Goal: Find specific page/section

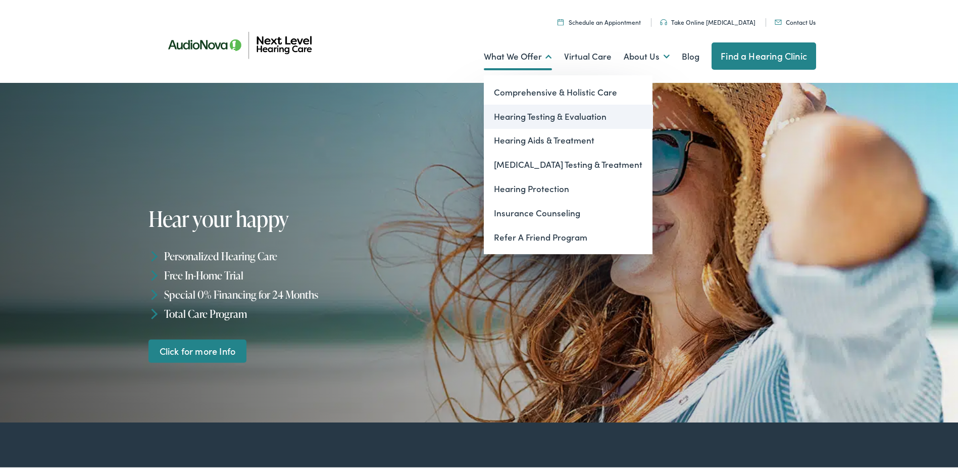
click at [522, 117] on link "Hearing Testing & Evaluation" at bounding box center [568, 114] width 169 height 24
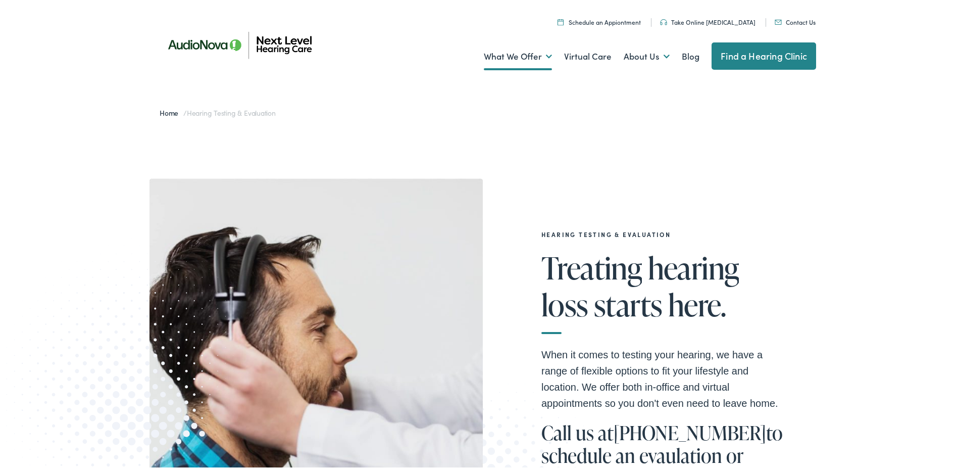
click at [758, 54] on link "Find a Hearing Clinic" at bounding box center [763, 53] width 105 height 27
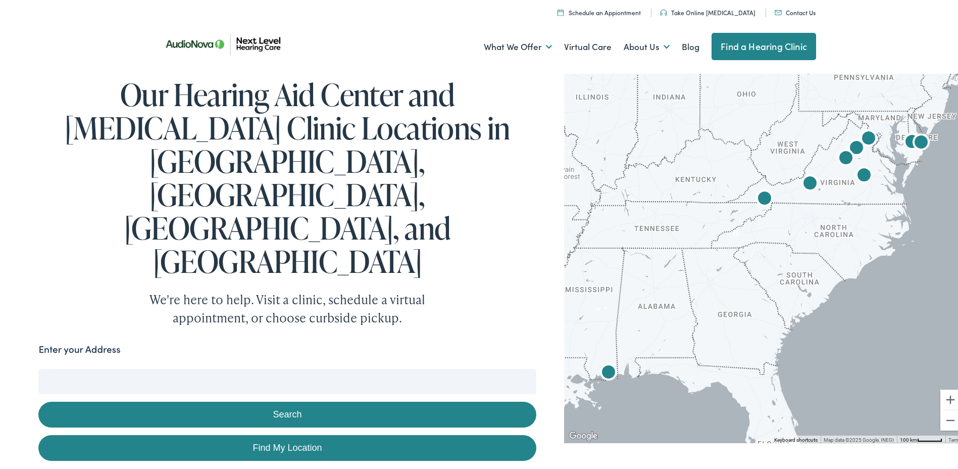
click at [859, 133] on img "AudioNova" at bounding box center [856, 147] width 32 height 32
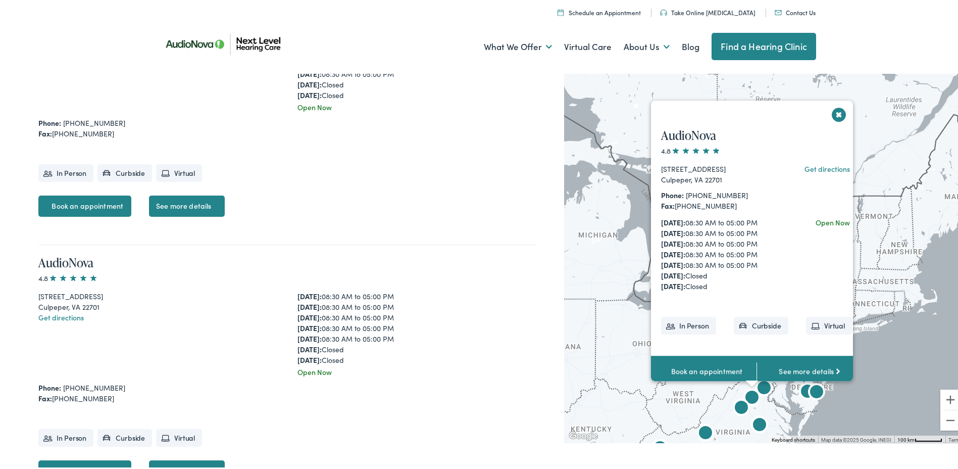
scroll to position [777, 0]
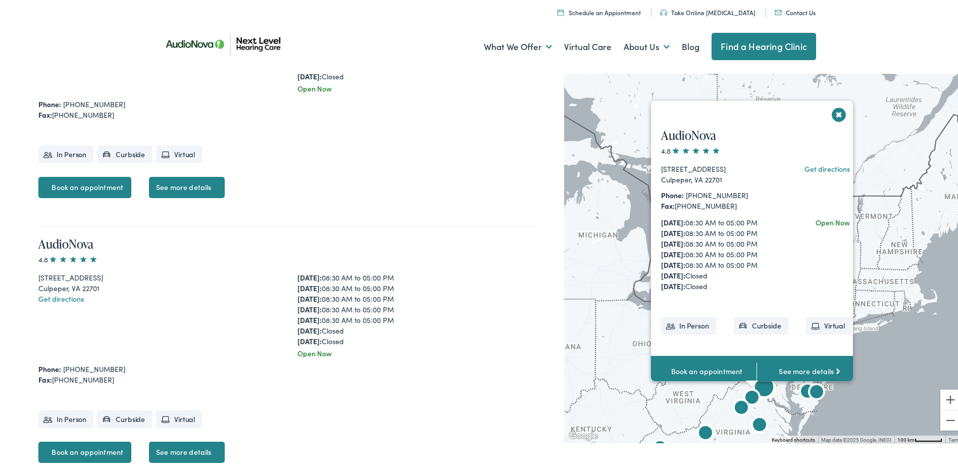
click at [832, 114] on button "Close" at bounding box center [839, 112] width 18 height 18
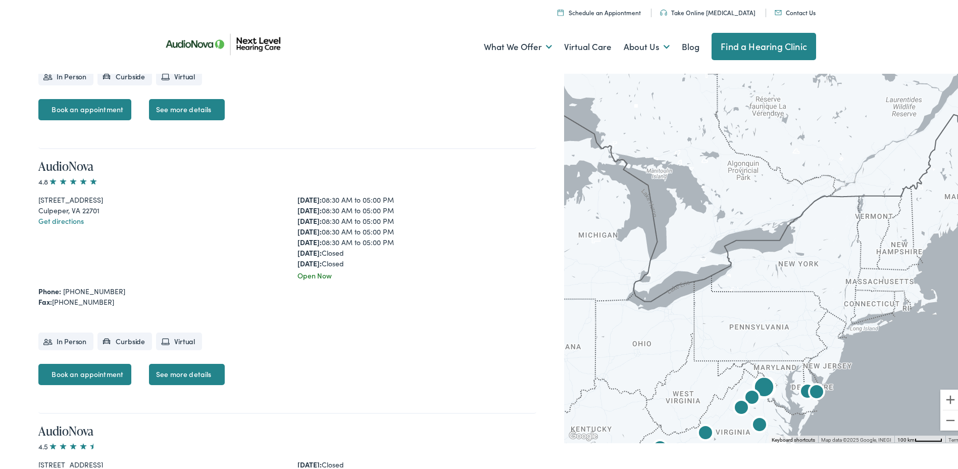
scroll to position [878, 0]
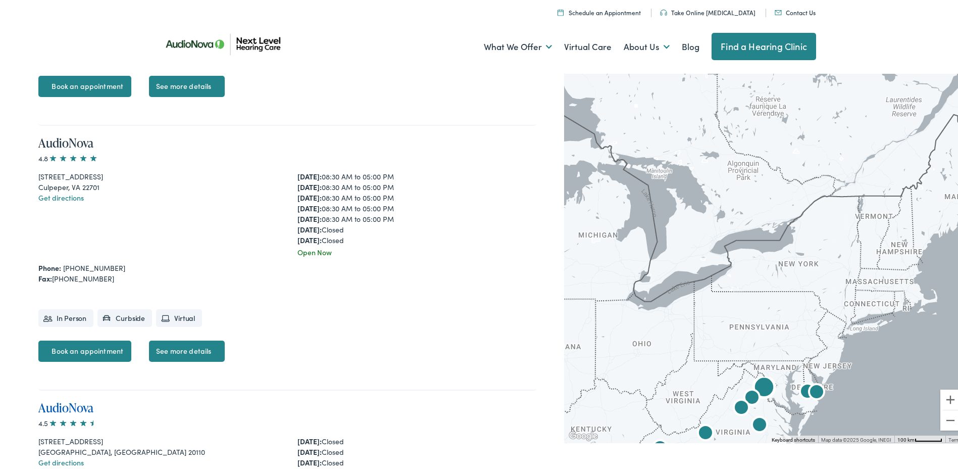
click at [58, 397] on link "AudioNova" at bounding box center [65, 405] width 55 height 17
